Goal: Task Accomplishment & Management: Complete application form

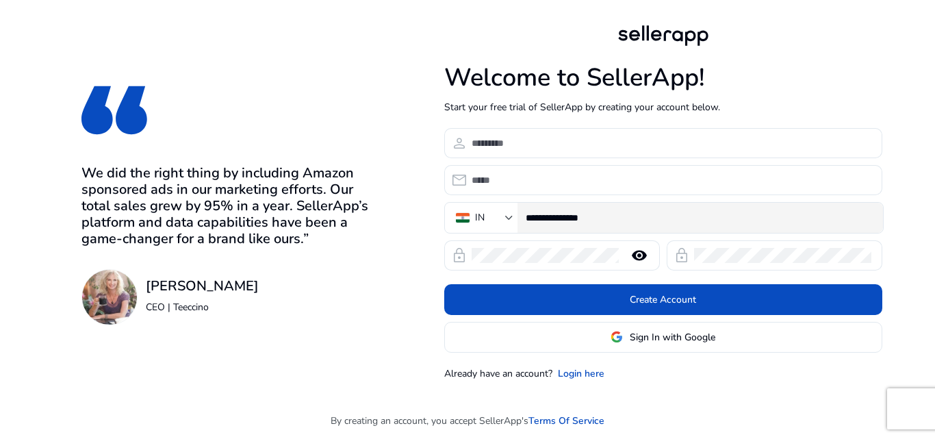
click at [672, 217] on input "**********" at bounding box center [699, 217] width 346 height 15
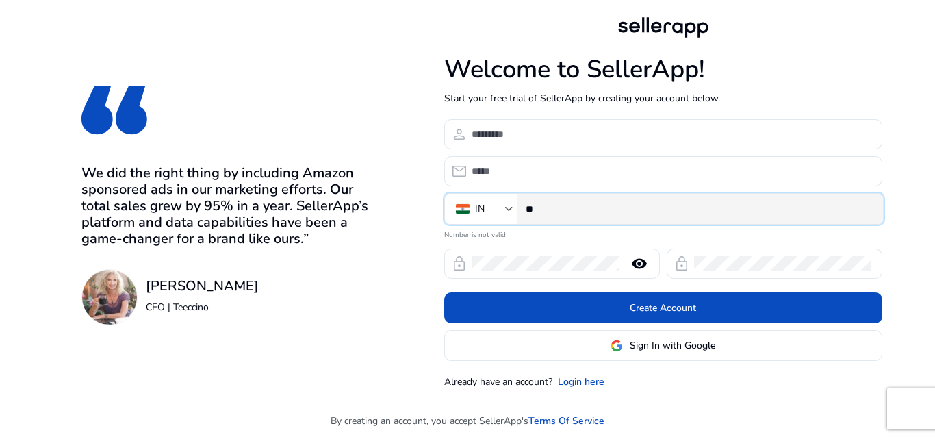
type input "*"
